Goal: Download file/media

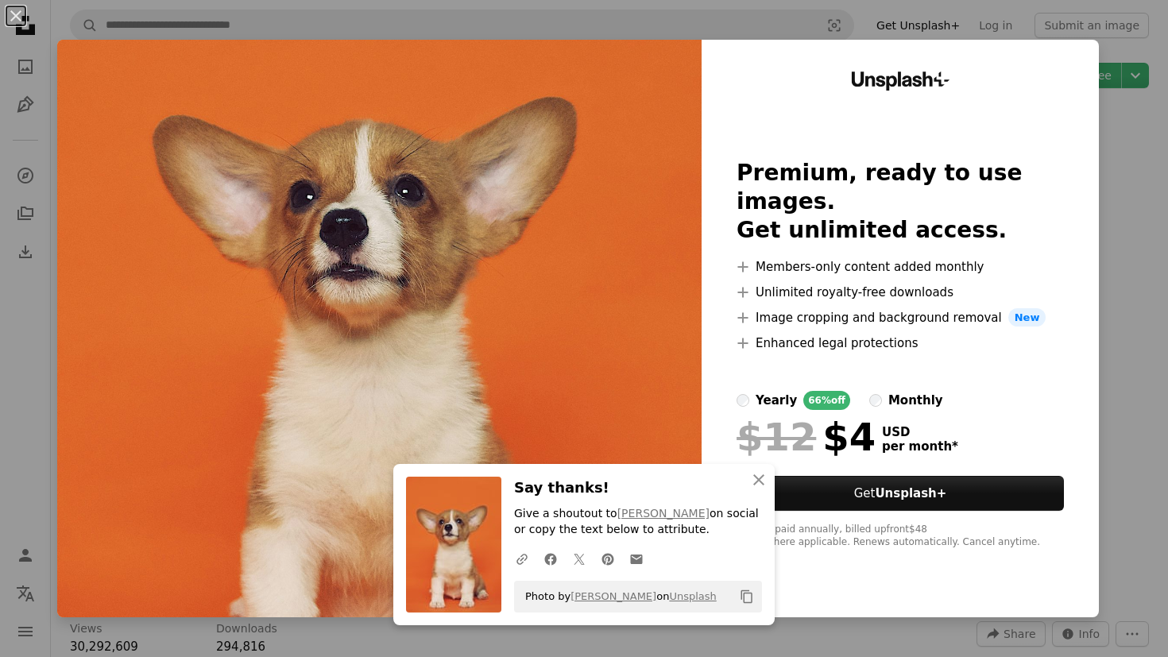
scroll to position [18, 0]
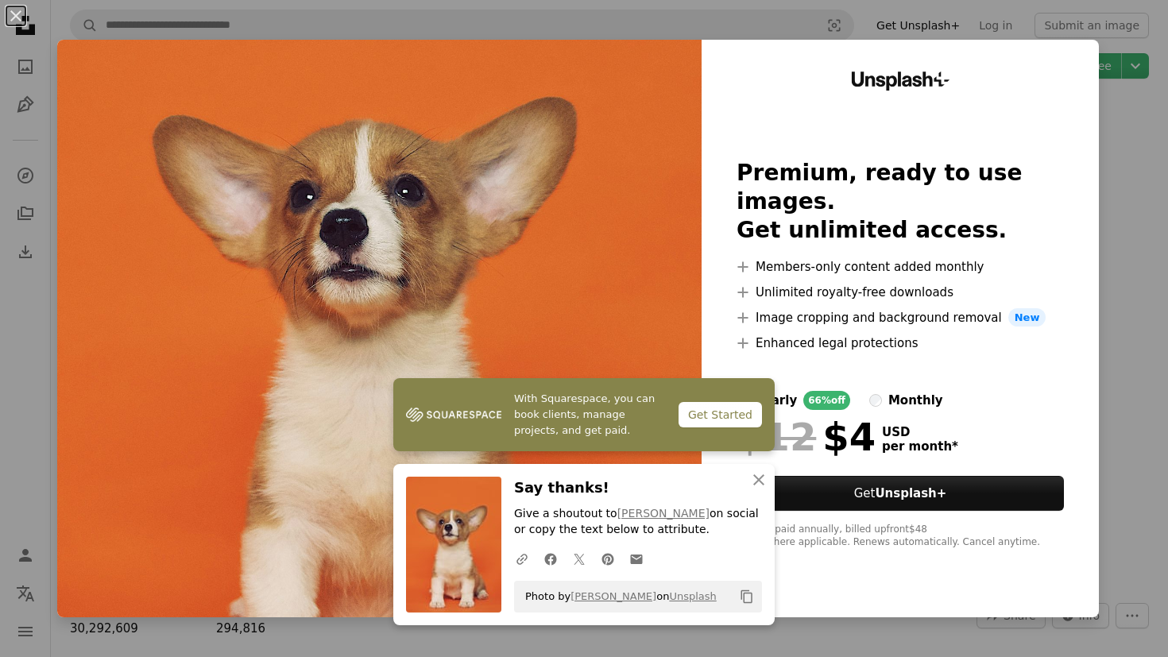
click at [1158, 107] on div "An X shape With Squarespace, you can book clients, manage projects, and get pai…" at bounding box center [584, 328] width 1168 height 657
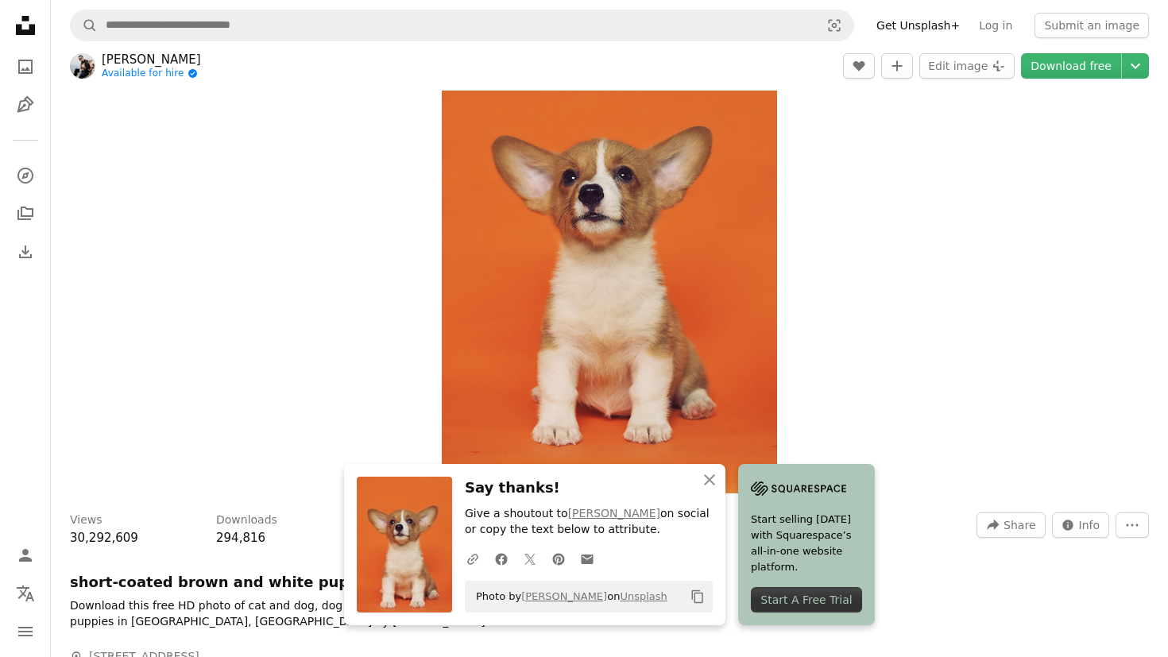
scroll to position [112, 0]
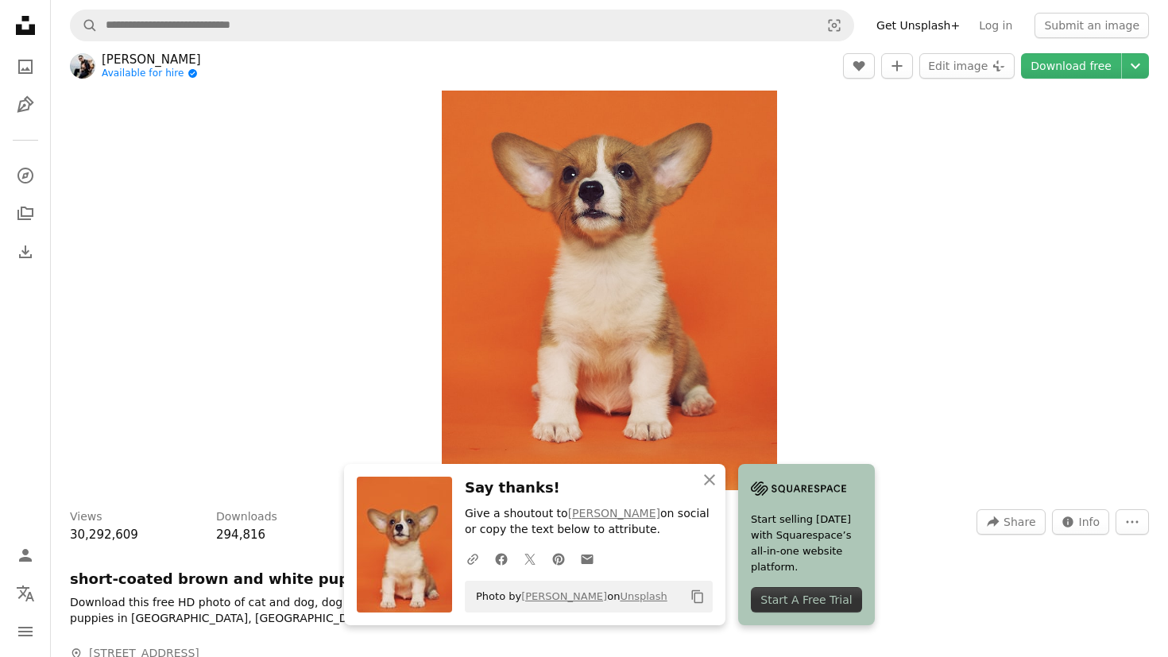
click at [921, 451] on div "Zoom in" at bounding box center [610, 243] width 1118 height 510
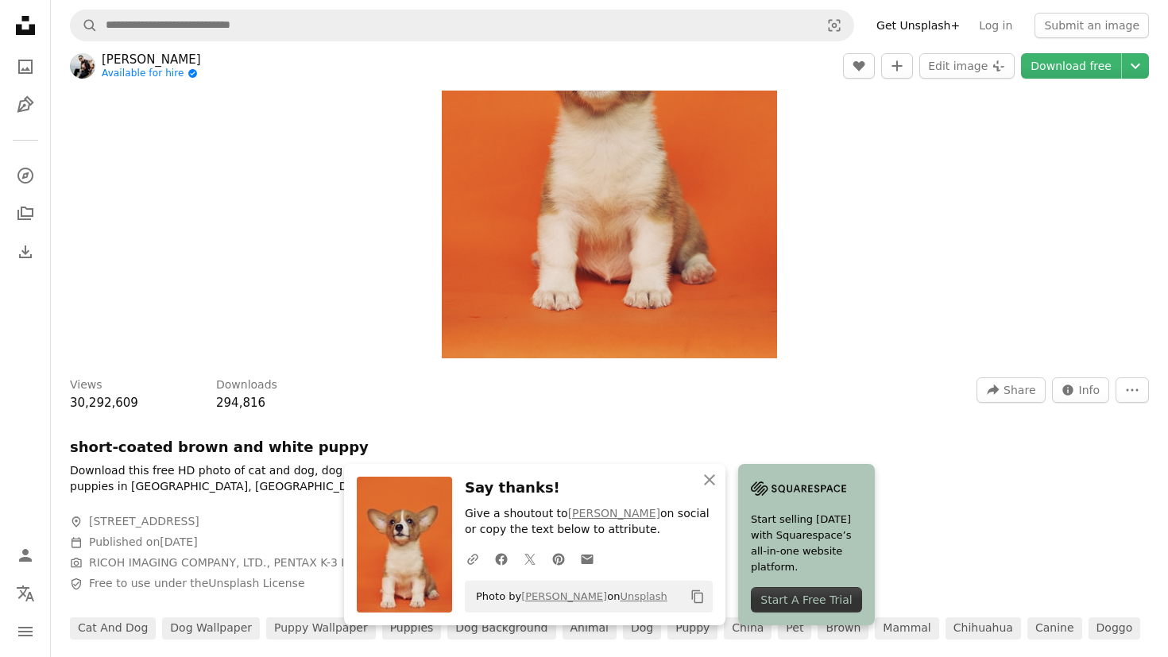
scroll to position [250, 0]
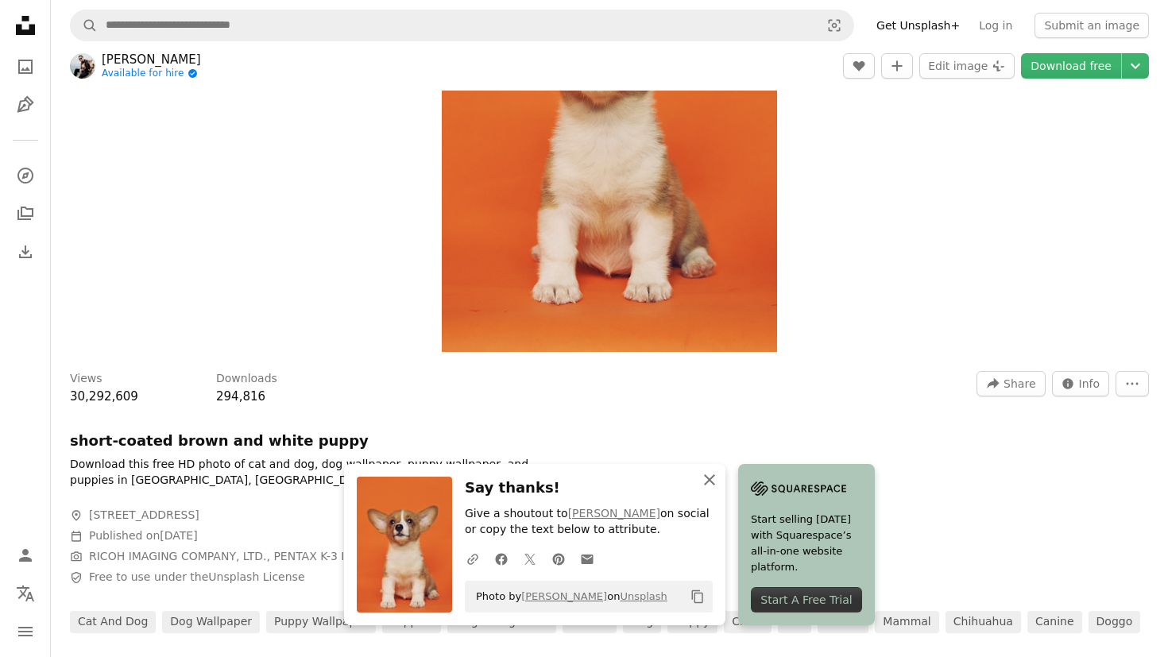
click at [707, 483] on icon "button" at bounding box center [709, 480] width 11 height 11
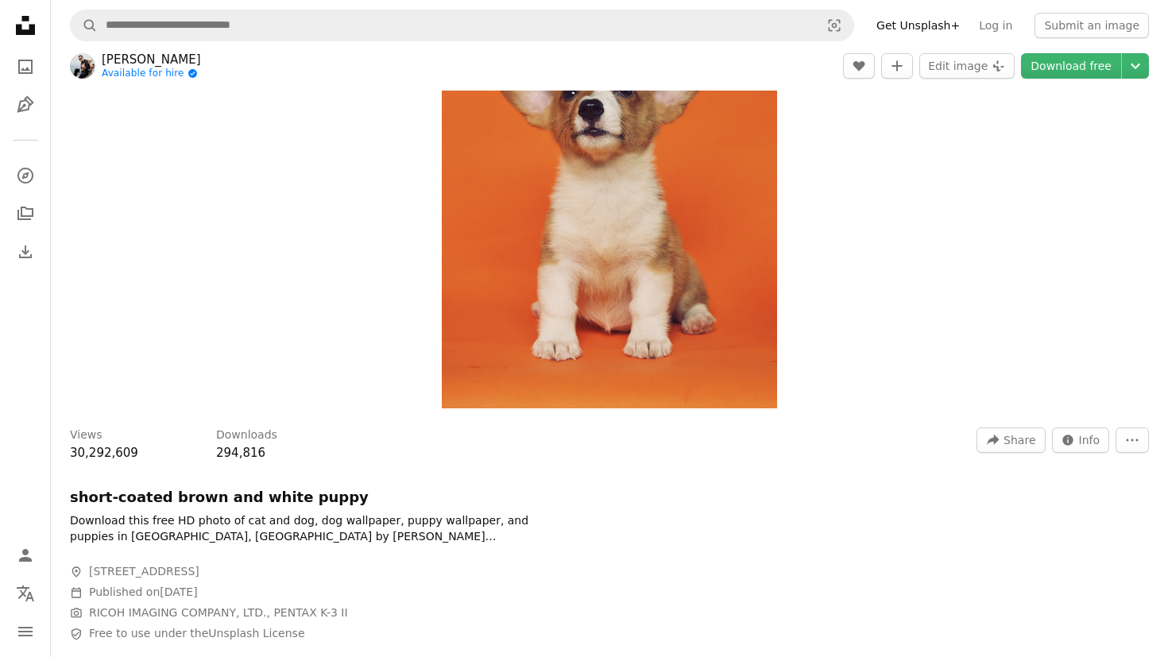
scroll to position [0, 0]
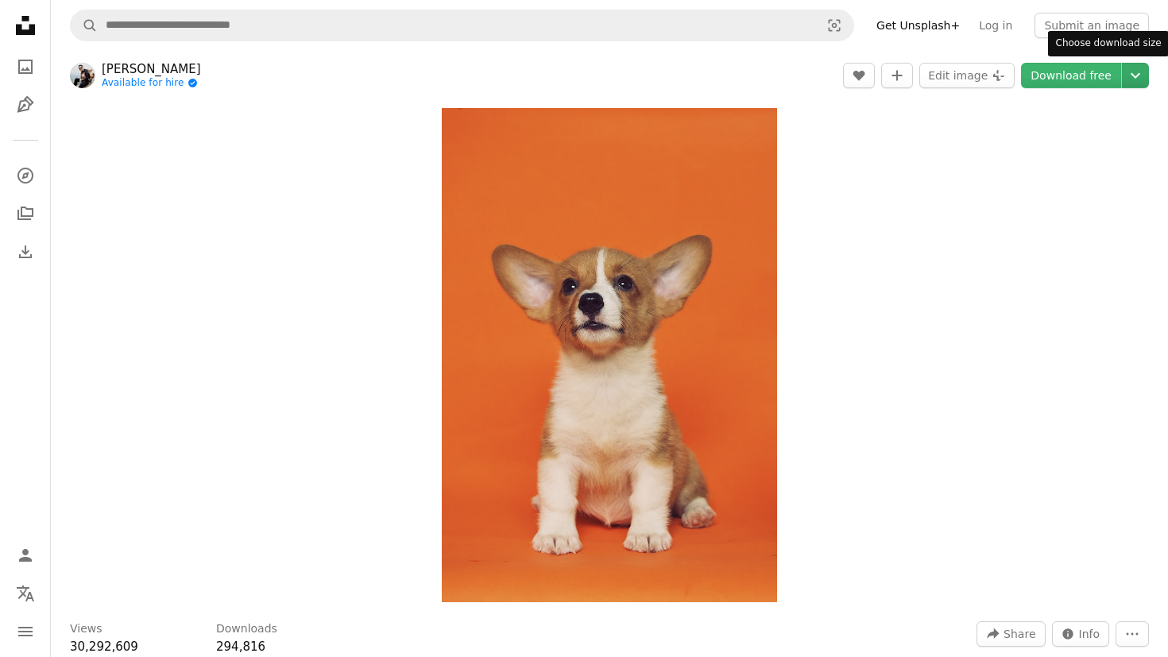
click at [1133, 81] on icon "Chevron down" at bounding box center [1135, 75] width 25 height 19
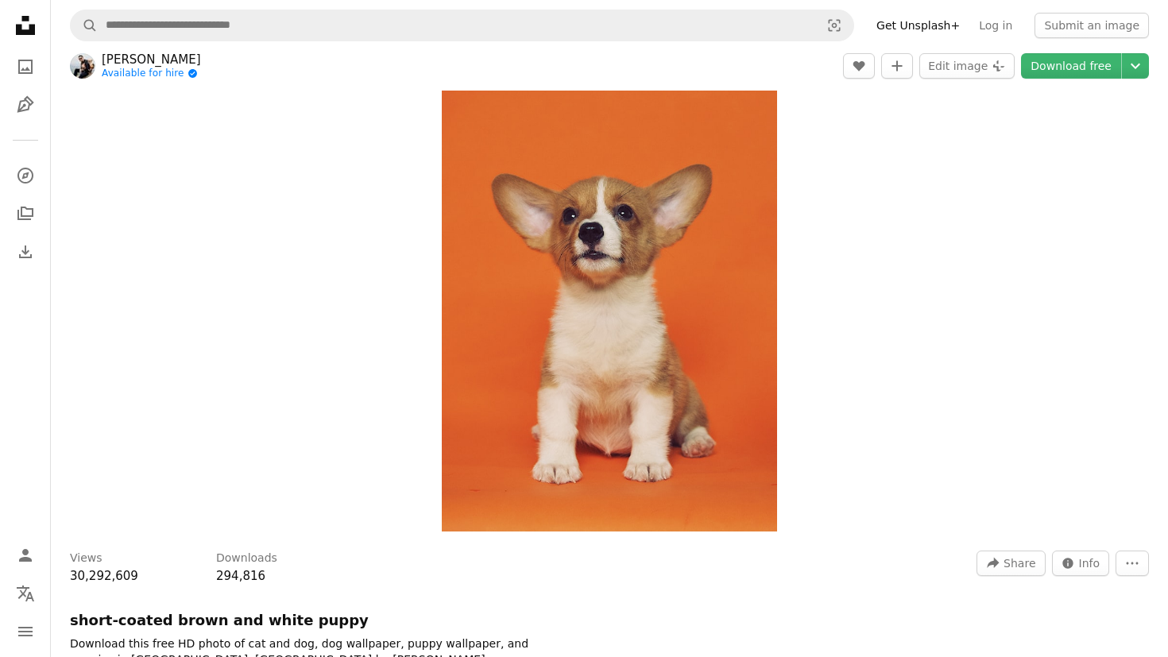
scroll to position [108, 0]
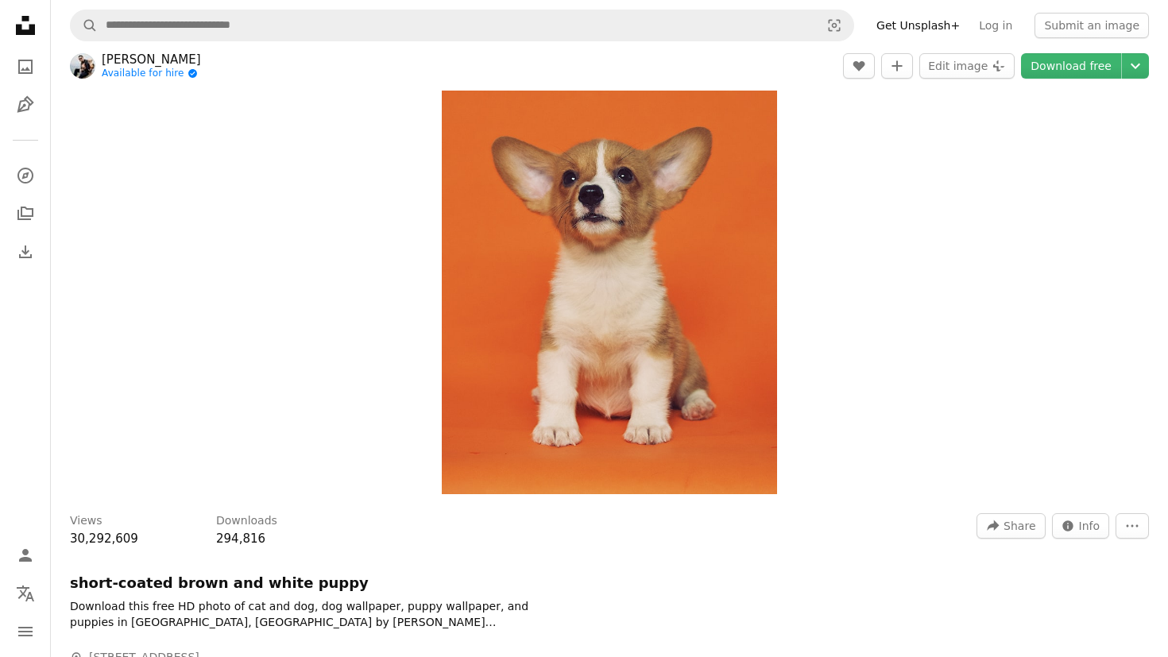
click at [536, 336] on img "Zoom in on this image" at bounding box center [609, 247] width 335 height 494
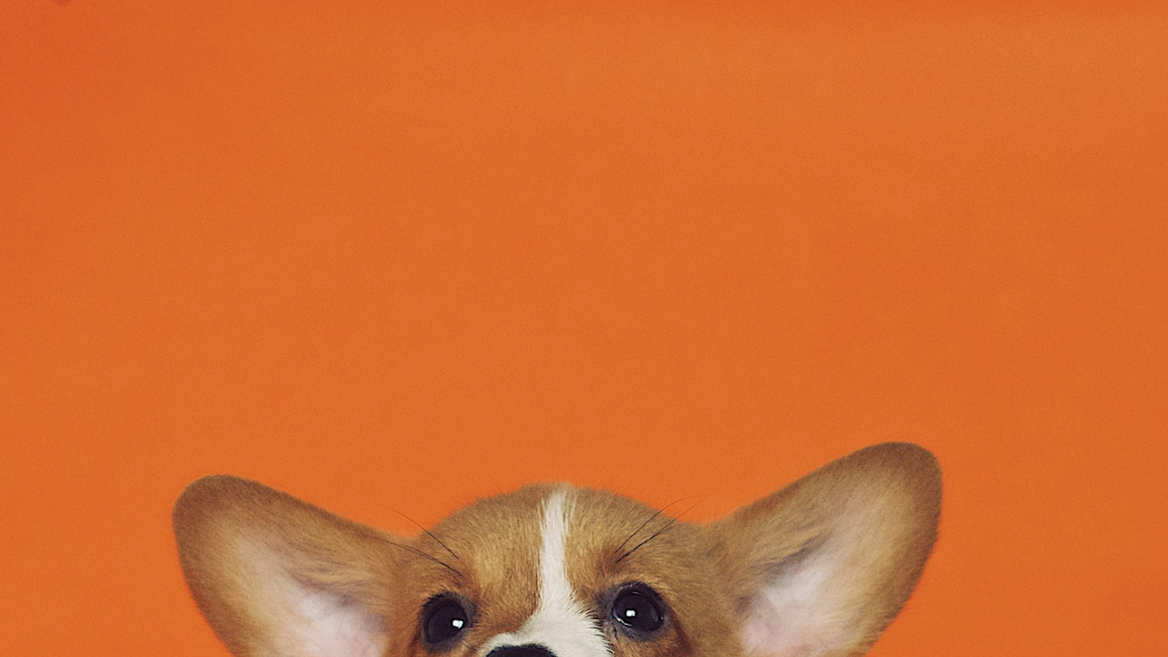
click at [536, 336] on img "Zoom out on this image" at bounding box center [609, 247] width 335 height 494
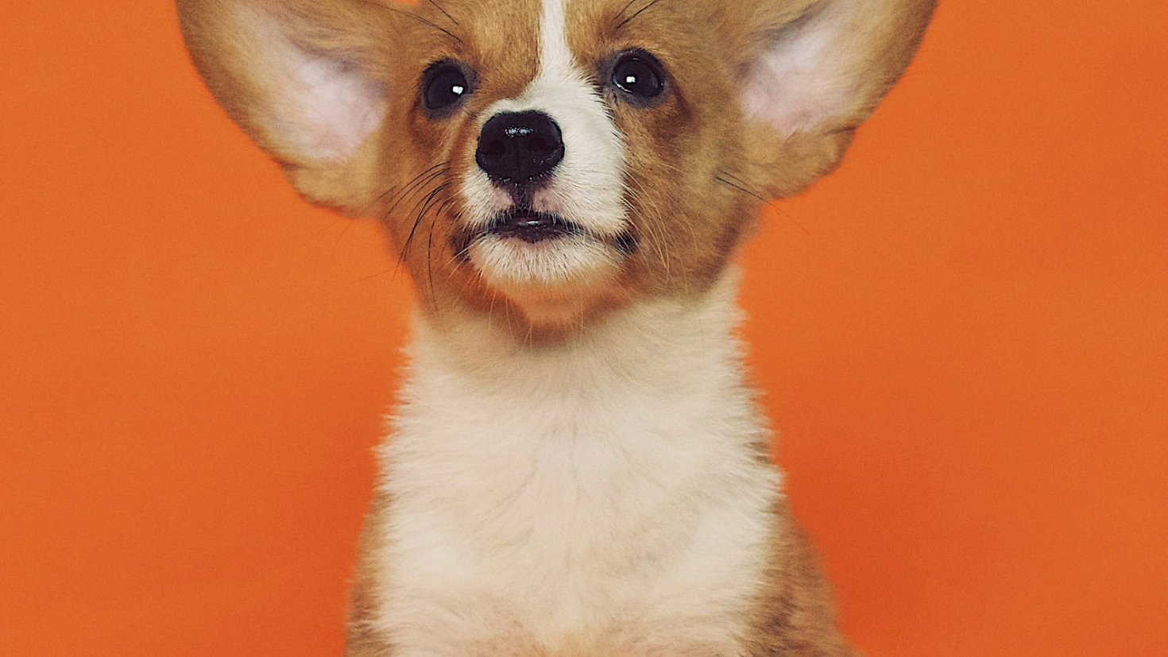
click at [536, 336] on img "Zoom out on this image" at bounding box center [584, 328] width 1170 height 1726
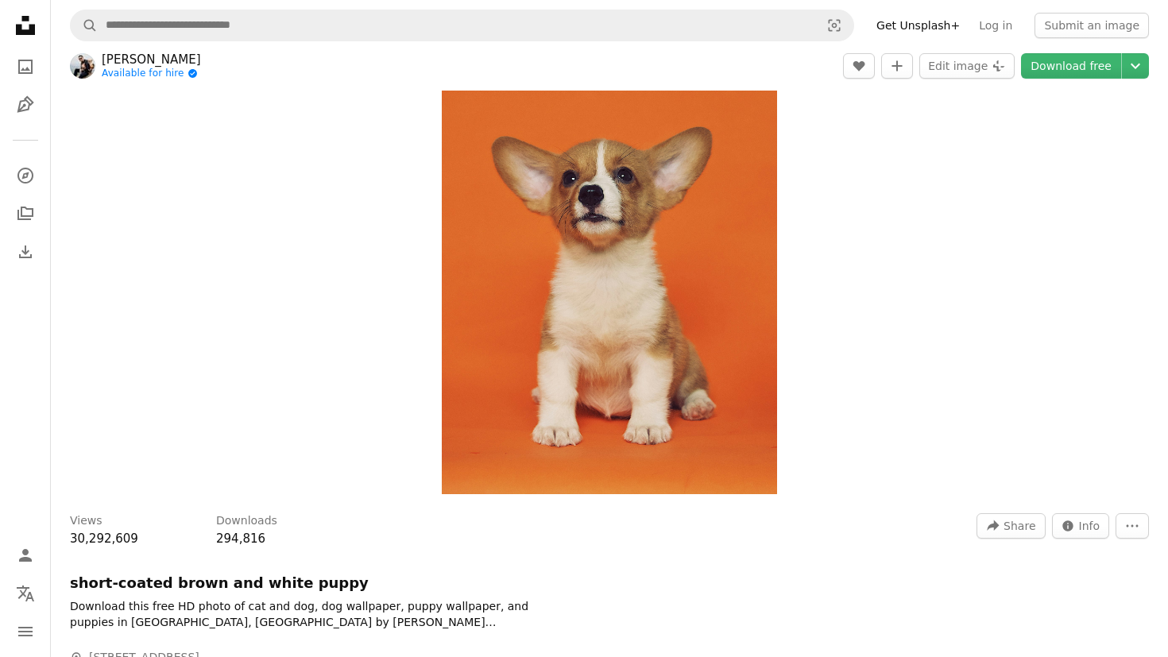
click at [536, 336] on img "Zoom in on this image" at bounding box center [609, 247] width 335 height 494
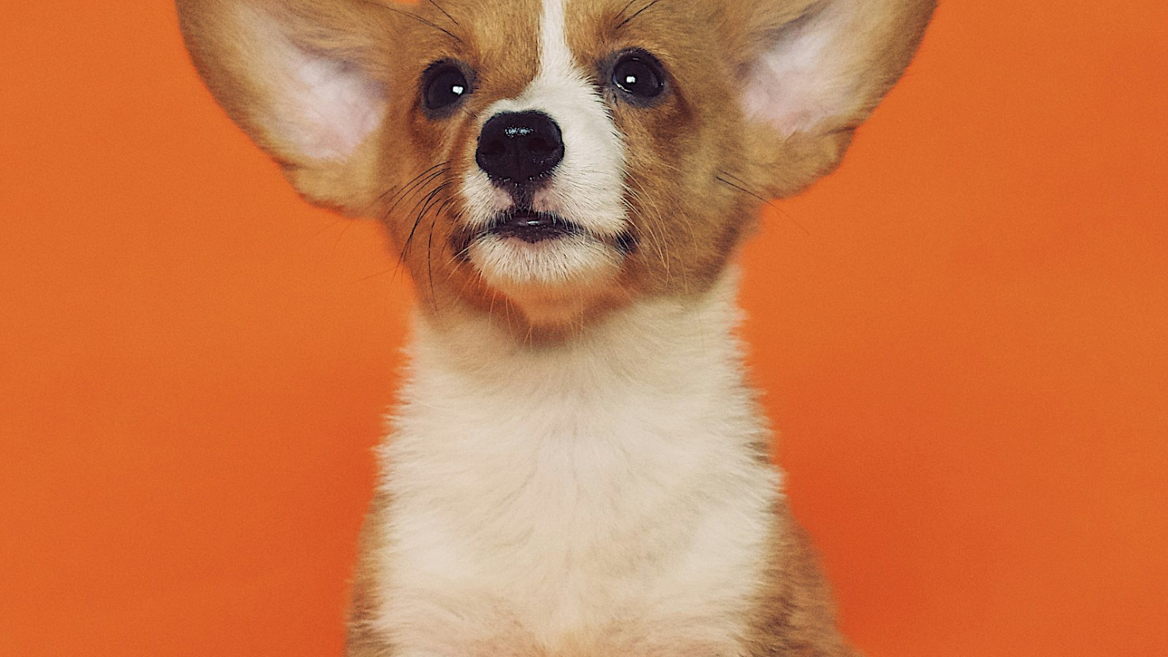
click at [536, 336] on img "Zoom out on this image" at bounding box center [584, 328] width 1170 height 1726
click at [536, 336] on img "Zoom out on this image" at bounding box center [609, 247] width 335 height 494
click at [536, 336] on img "Zoom out on this image" at bounding box center [584, 328] width 1170 height 1726
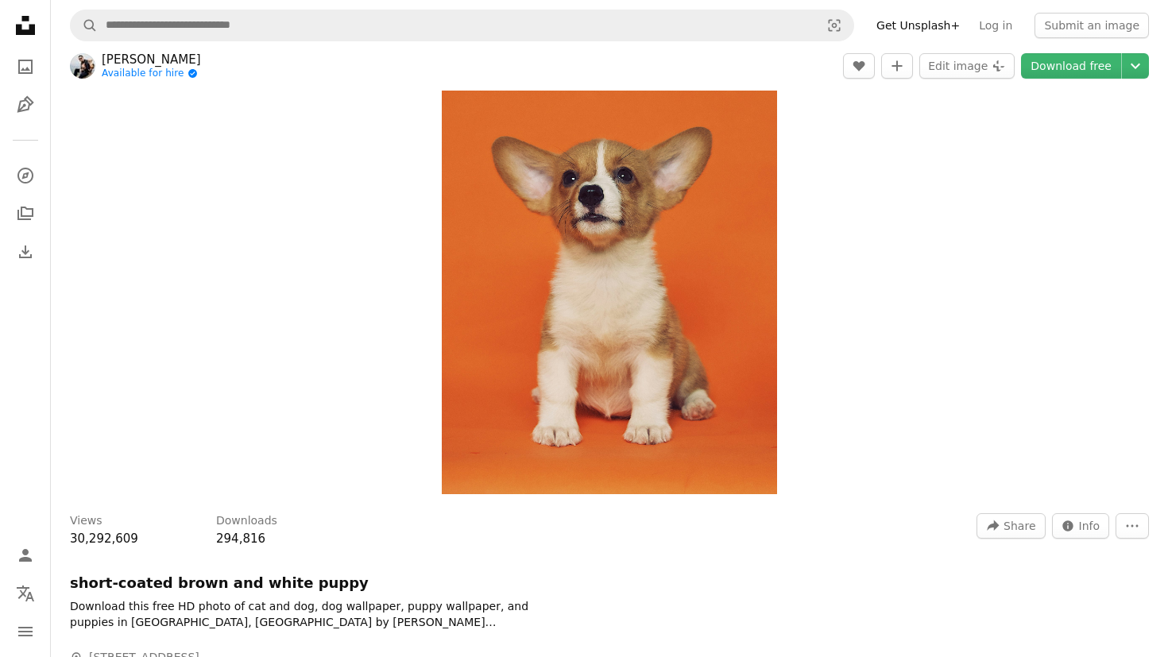
click at [536, 336] on img "Zoom in on this image" at bounding box center [609, 247] width 335 height 494
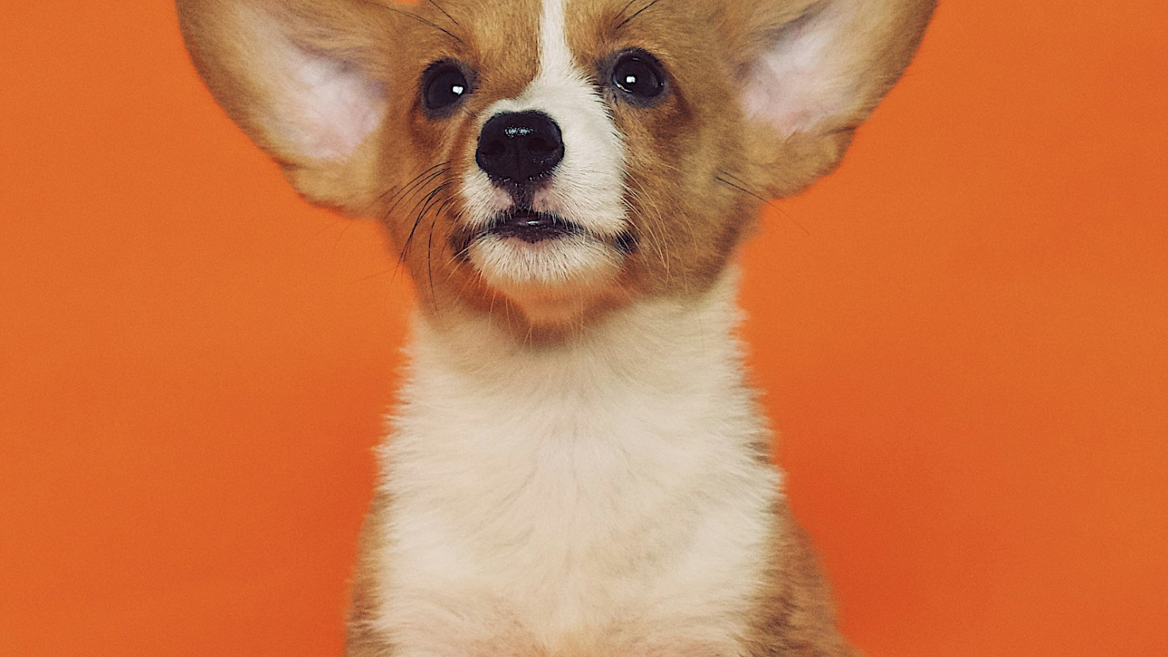
click at [536, 336] on img "Zoom out on this image" at bounding box center [584, 328] width 1170 height 1726
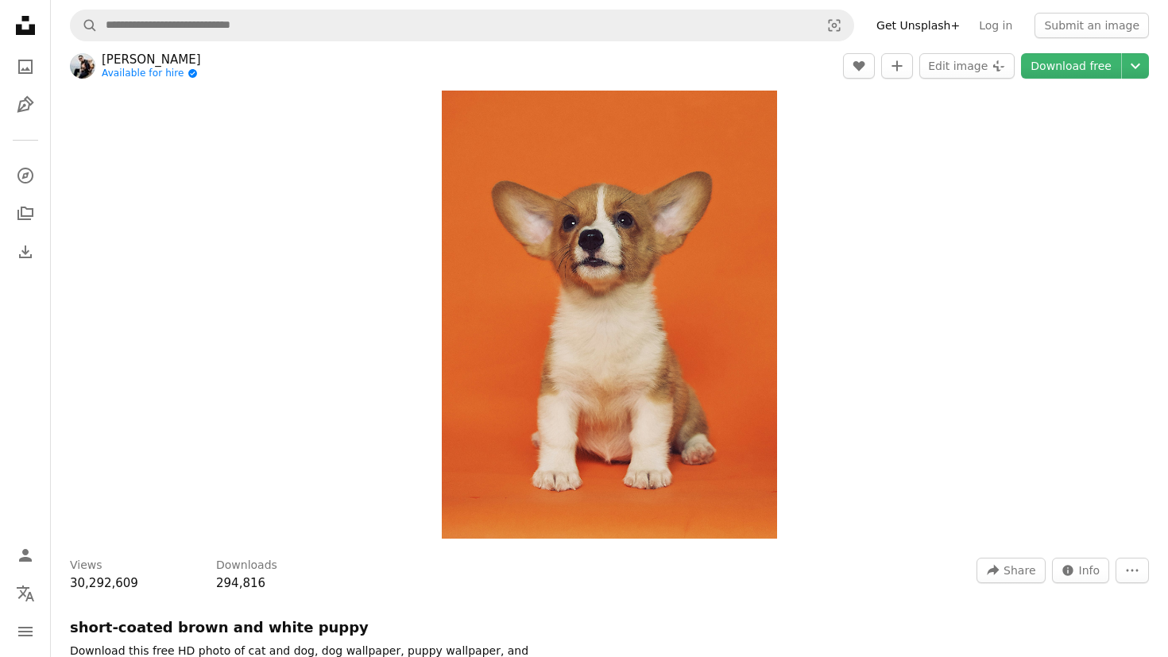
scroll to position [48, 0]
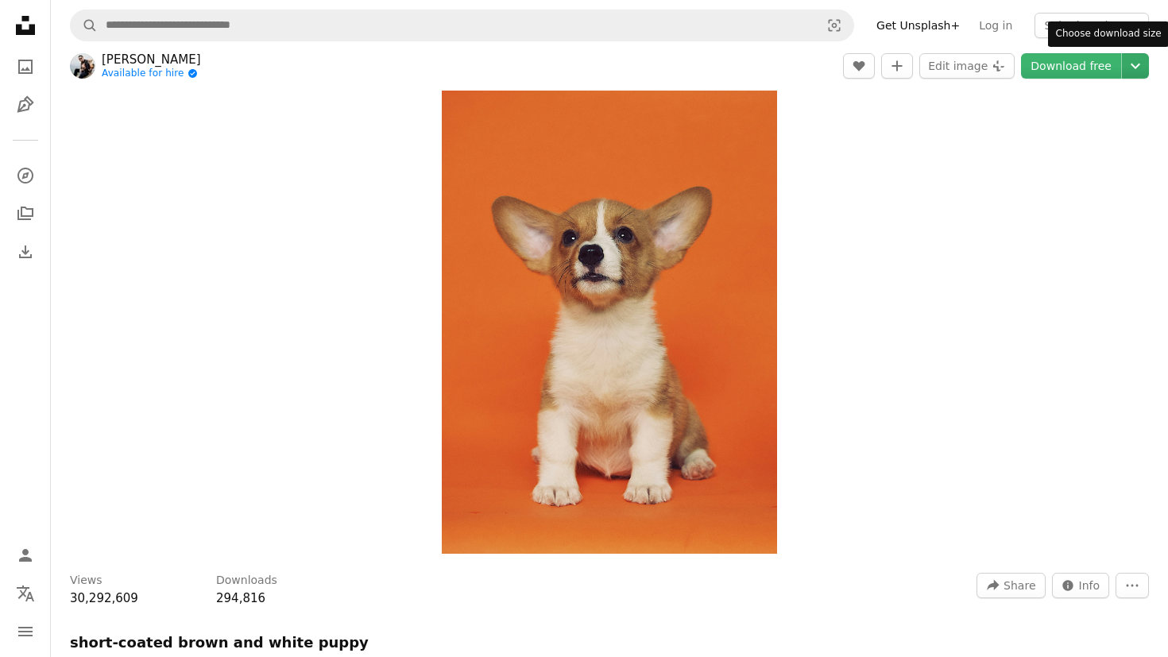
click at [1143, 64] on icon "Chevron down" at bounding box center [1135, 65] width 25 height 19
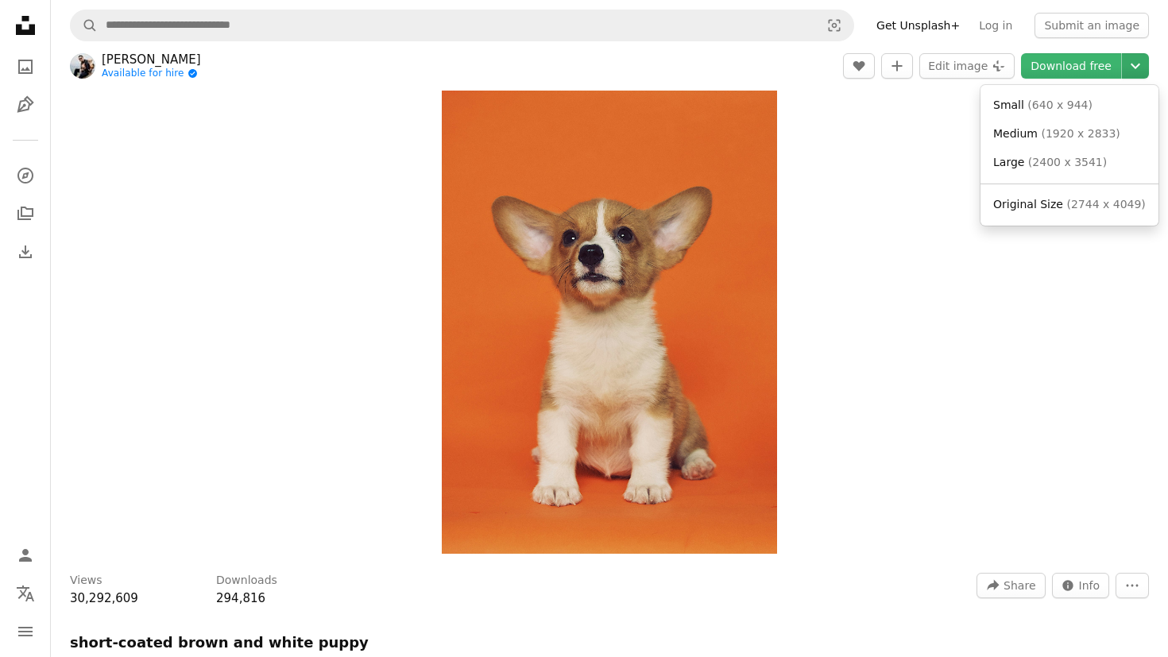
click at [1143, 64] on icon "Chevron down" at bounding box center [1135, 65] width 25 height 19
